Goal: Find contact information: Find contact information

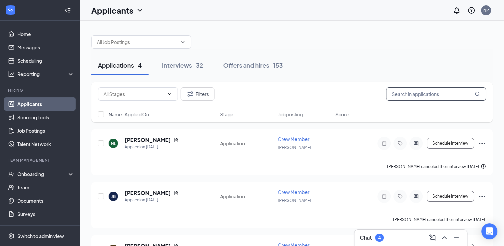
click at [412, 92] on input "text" at bounding box center [436, 93] width 100 height 13
type input "[PERSON_NAME]"
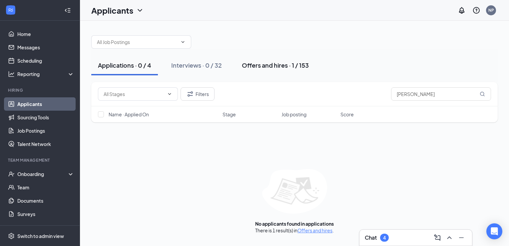
click at [294, 64] on div "Offers and hires · 1 / 153" at bounding box center [275, 65] width 67 height 8
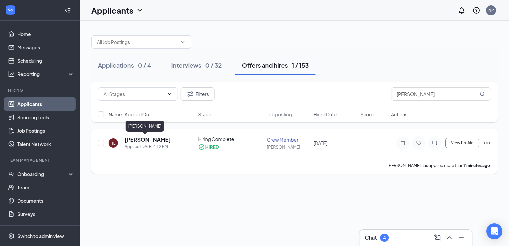
click at [149, 138] on h5 "[PERSON_NAME]" at bounding box center [148, 139] width 46 height 7
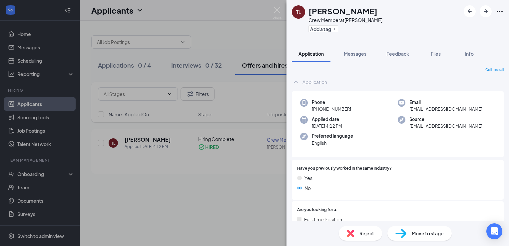
click at [337, 108] on span "[PHONE_NUMBER]" at bounding box center [331, 109] width 39 height 7
copy span "[PHONE_NUMBER]"
click at [426, 108] on span "[EMAIL_ADDRESS][DOMAIN_NAME]" at bounding box center [446, 109] width 73 height 7
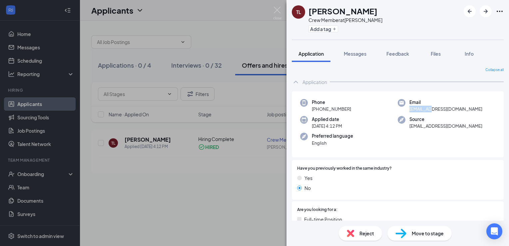
click at [426, 108] on span "[EMAIL_ADDRESS][DOMAIN_NAME]" at bounding box center [446, 109] width 73 height 7
copy span "[EMAIL_ADDRESS][DOMAIN_NAME]"
